Goal: Information Seeking & Learning: Check status

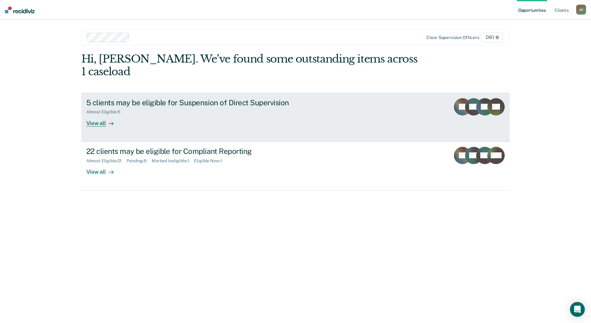
click at [281, 109] on div "5 clients may be eligible for Suspension of Direct Supervision Almost Eligible …" at bounding box center [202, 112] width 232 height 28
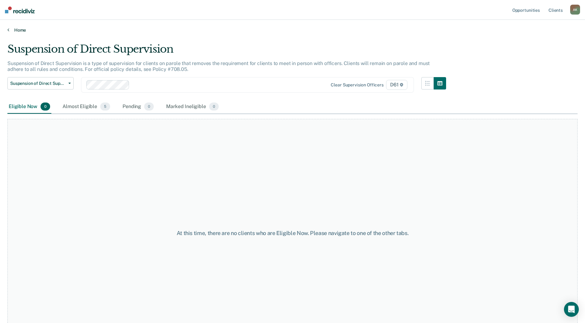
click at [20, 32] on link "Home" at bounding box center [292, 30] width 570 height 6
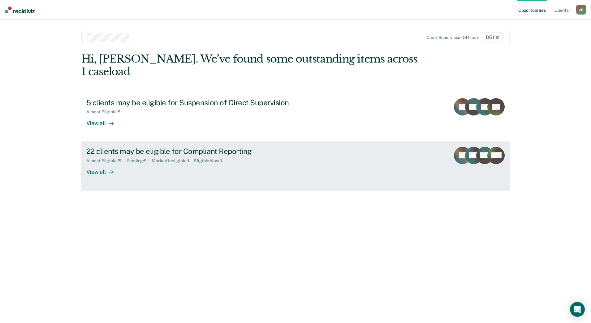
click at [106, 168] on div at bounding box center [109, 171] width 7 height 7
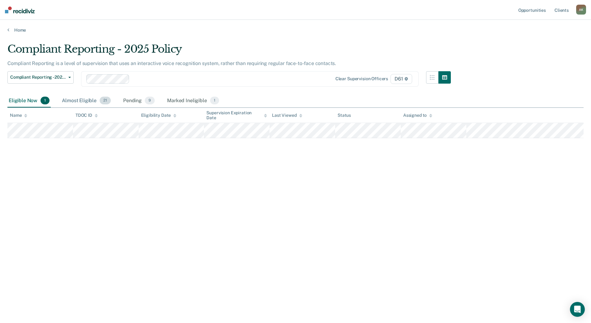
click at [80, 102] on div "Almost Eligible 21" at bounding box center [86, 101] width 51 height 14
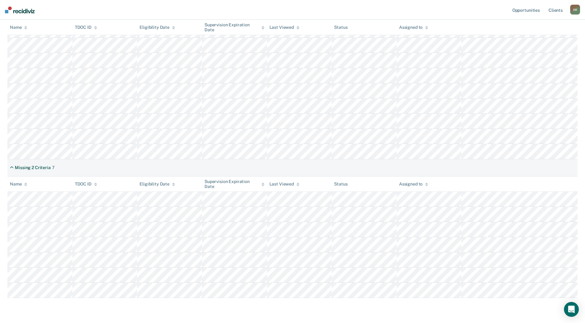
scroll to position [213, 0]
